Goal: Check status

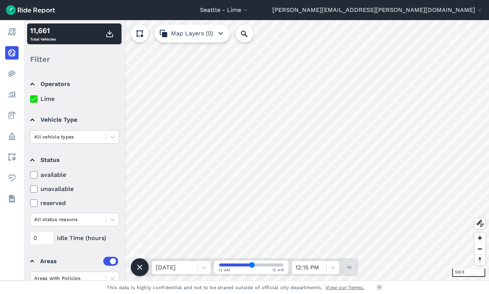
click at [227, 271] on div "500 ft 11,661 Total Vehicles Filter Operators Lime Vehicle Type All vehicle typ…" at bounding box center [256, 150] width 465 height 260
